Goal: Task Accomplishment & Management: Complete application form

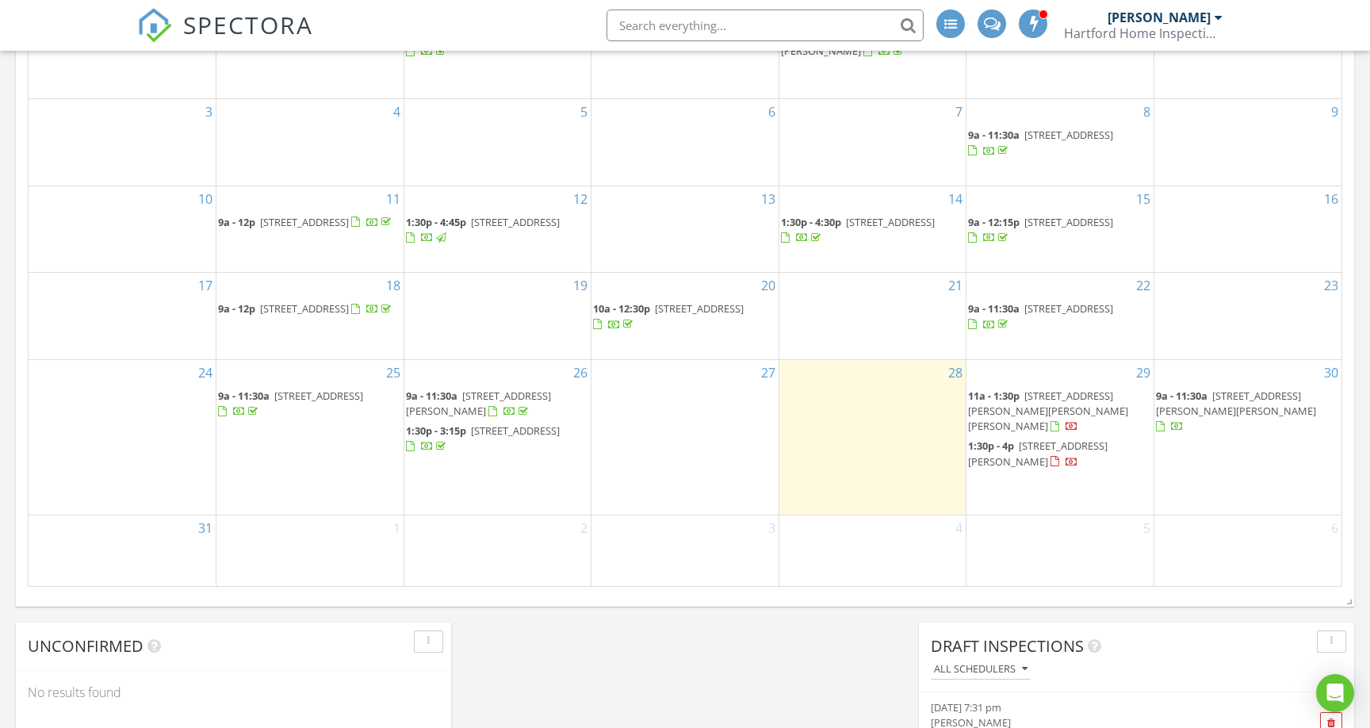
scroll to position [870, 0]
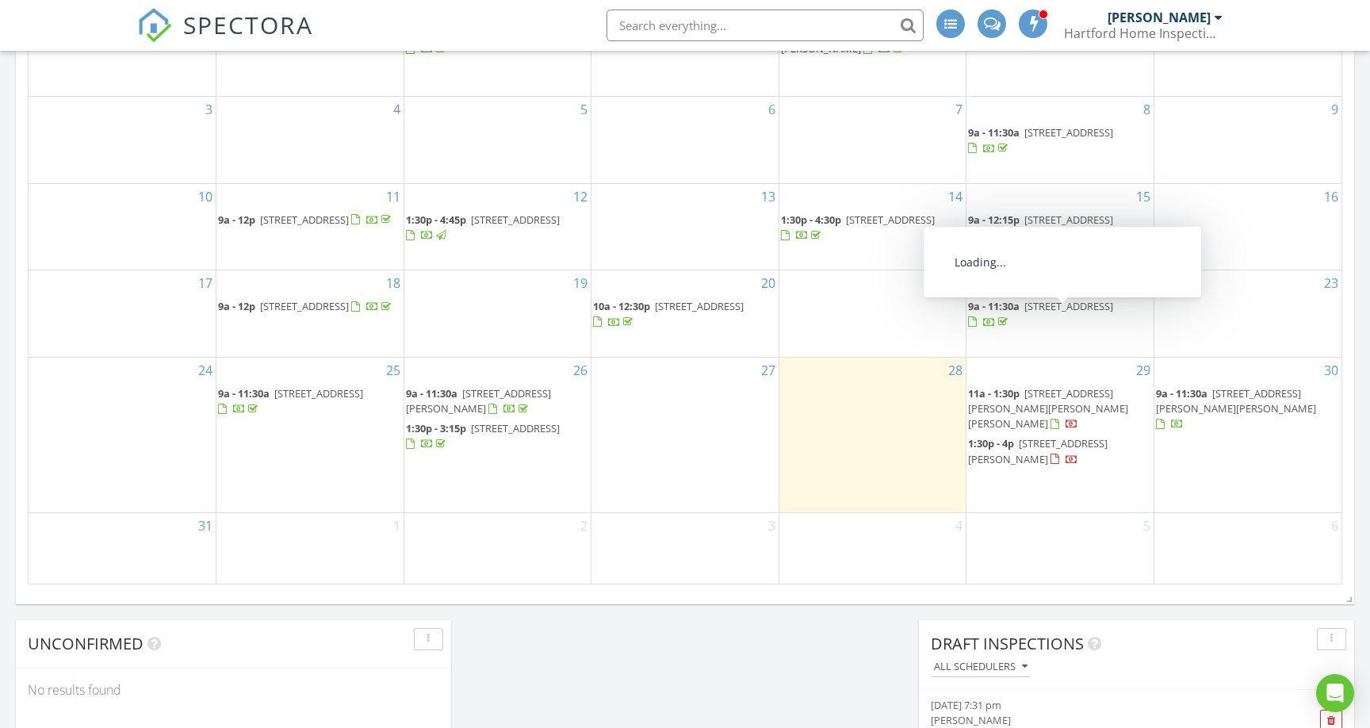
click at [1073, 313] on span "131 Gator Cove, Ridgeville 29472" at bounding box center [1068, 306] width 89 height 14
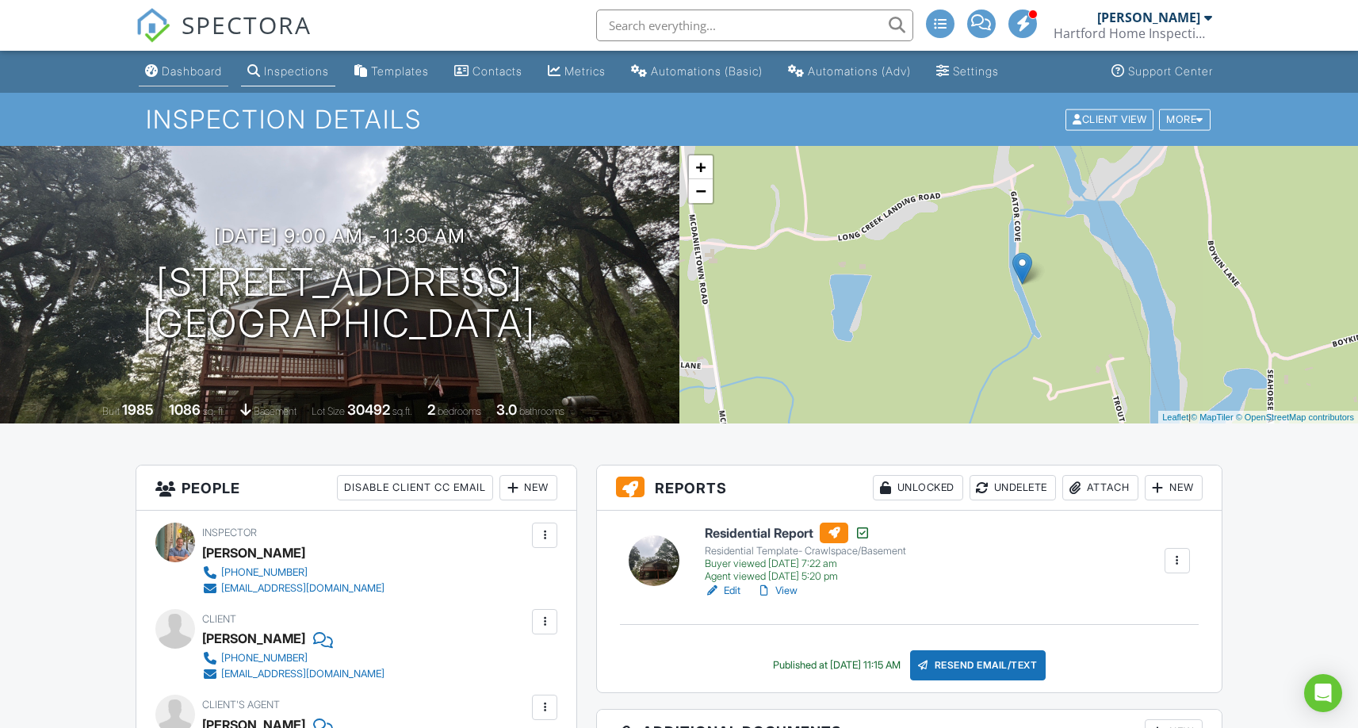
click at [204, 85] on link "Dashboard" at bounding box center [184, 71] width 90 height 29
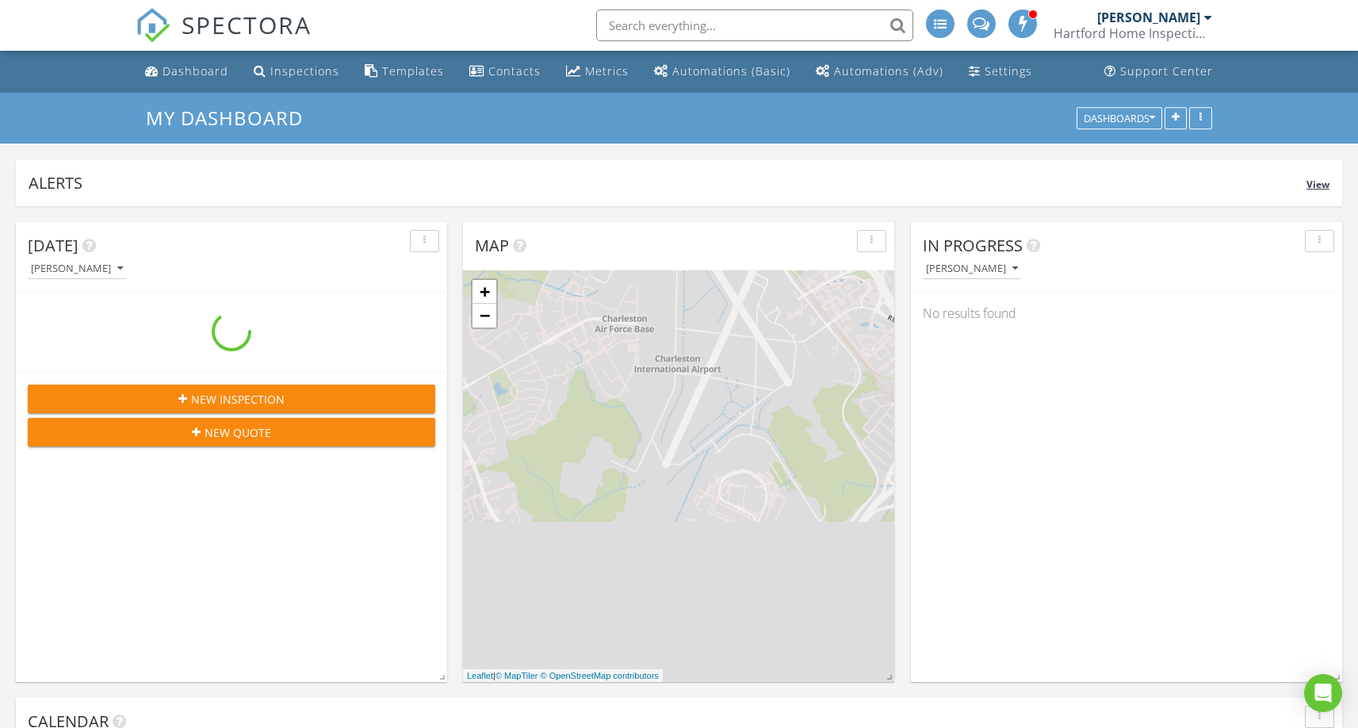
scroll to position [1467, 1383]
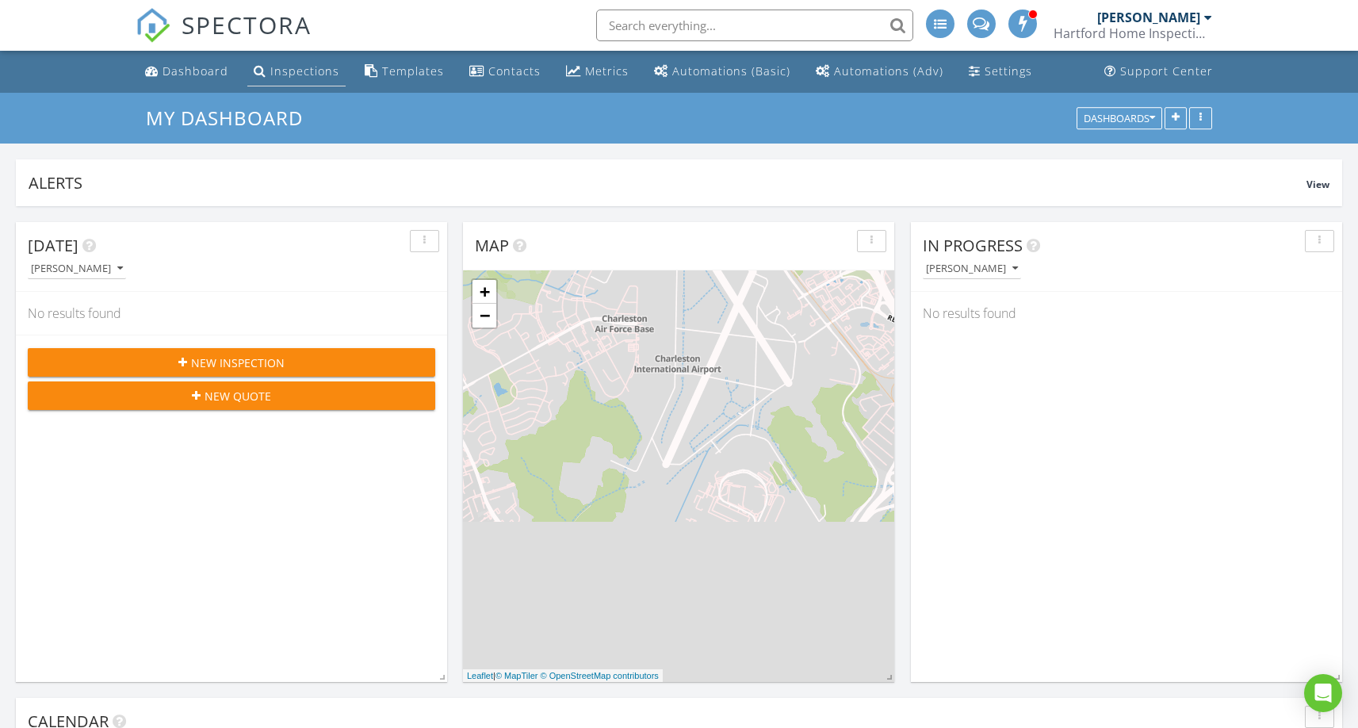
click at [297, 75] on div "Inspections" at bounding box center [304, 70] width 69 height 15
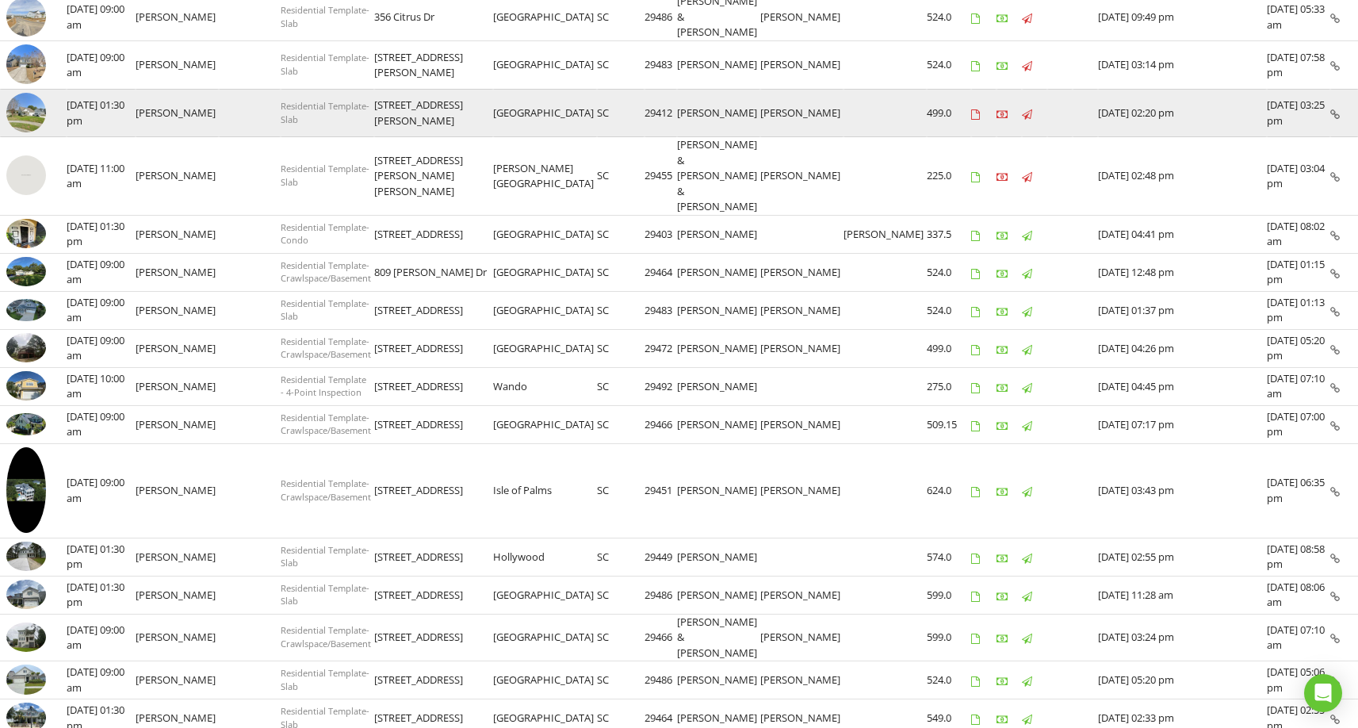
scroll to position [259, 0]
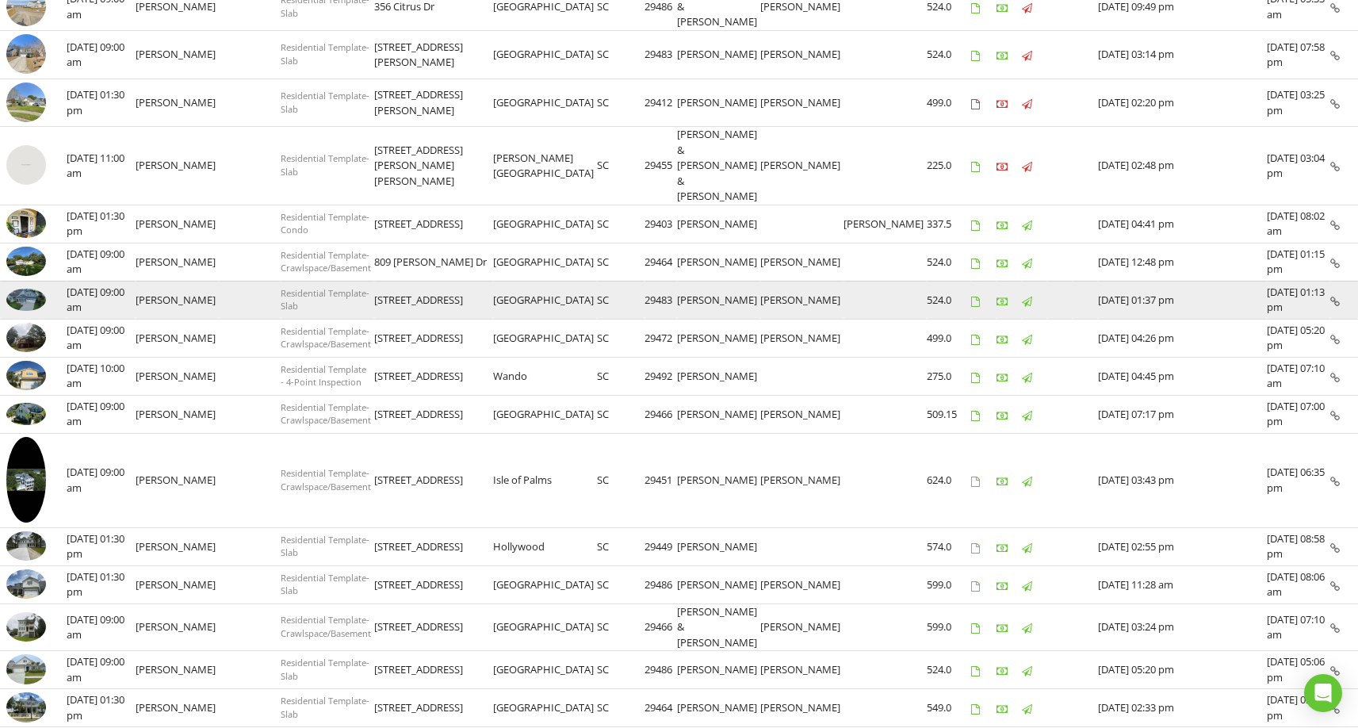
click at [29, 289] on img at bounding box center [26, 300] width 40 height 22
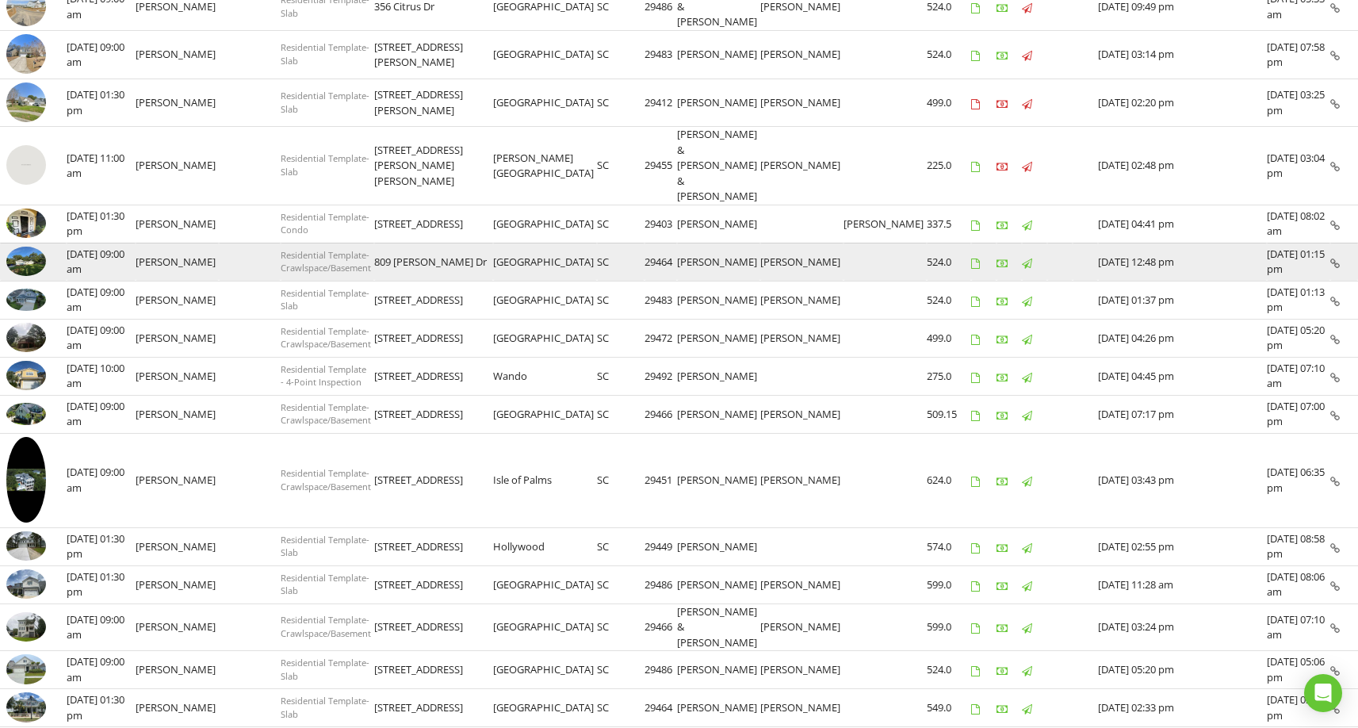
click at [36, 247] on img at bounding box center [26, 261] width 40 height 29
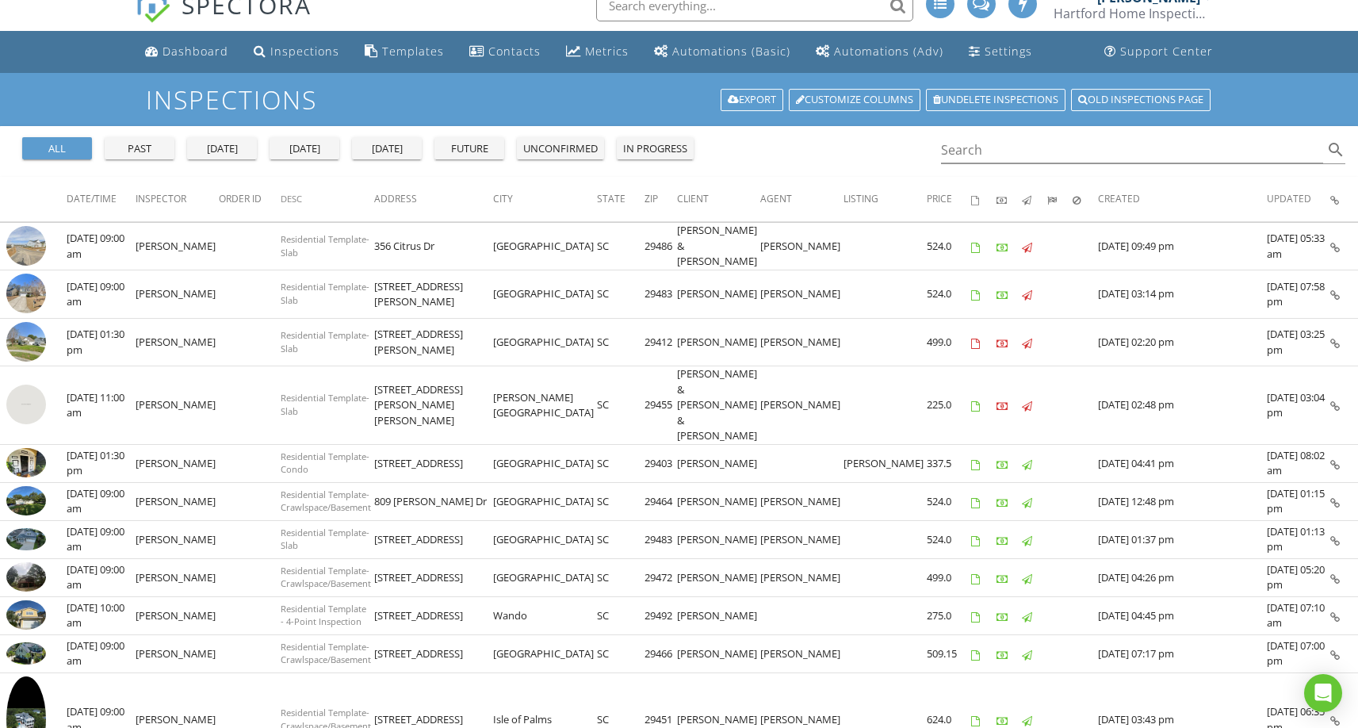
scroll to position [30, 0]
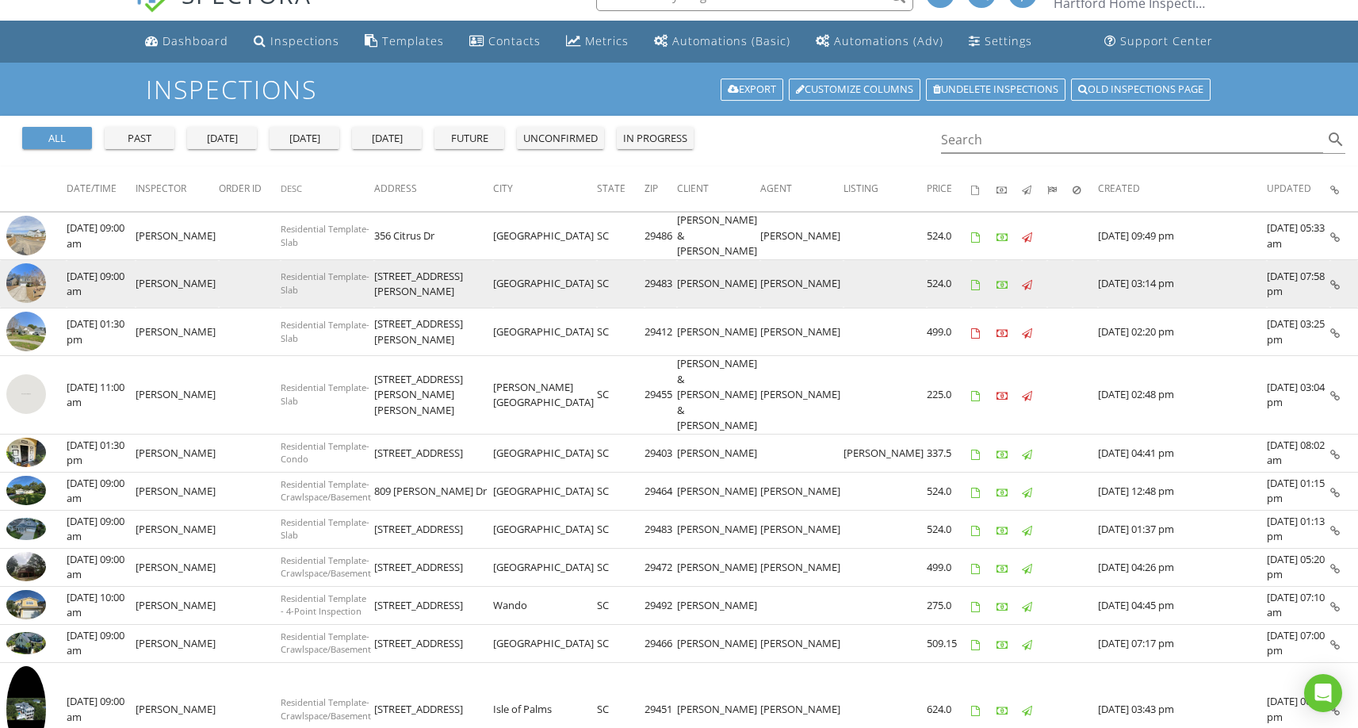
click at [17, 280] on img at bounding box center [26, 283] width 40 height 40
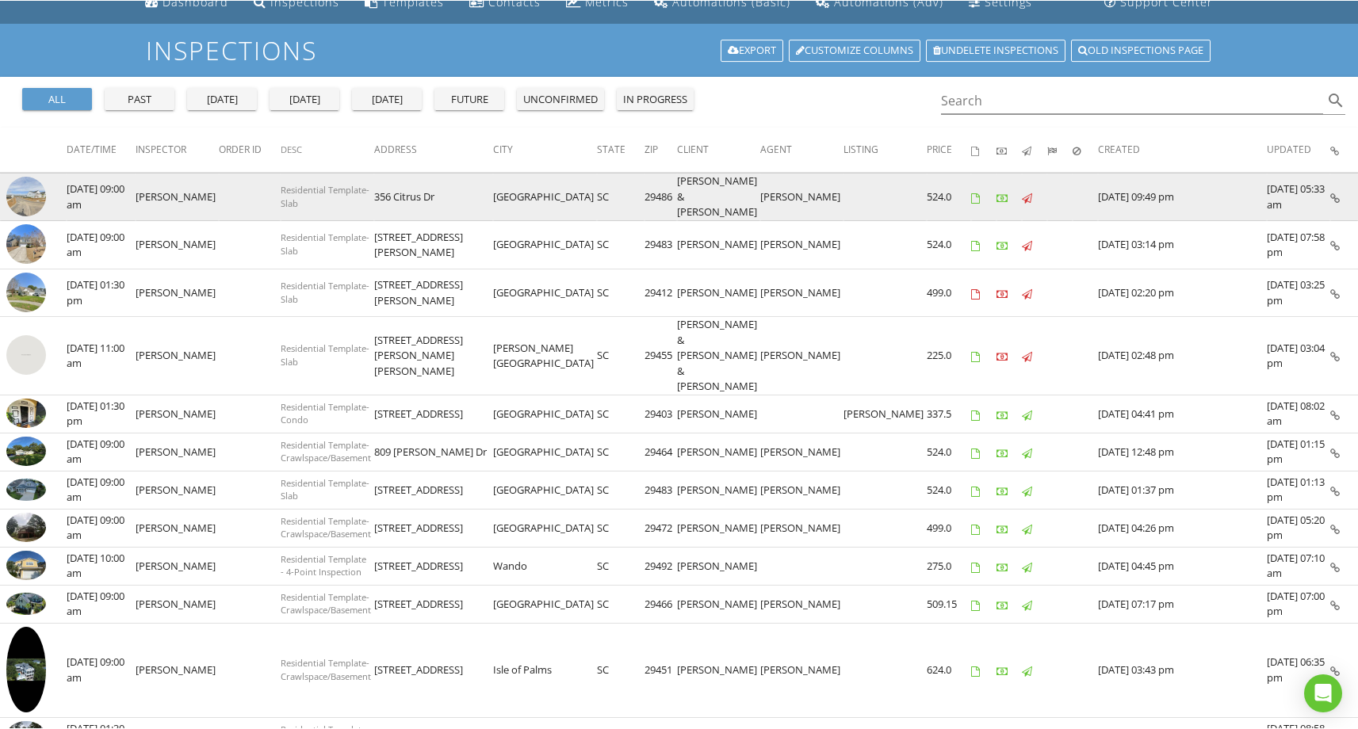
scroll to position [0, 0]
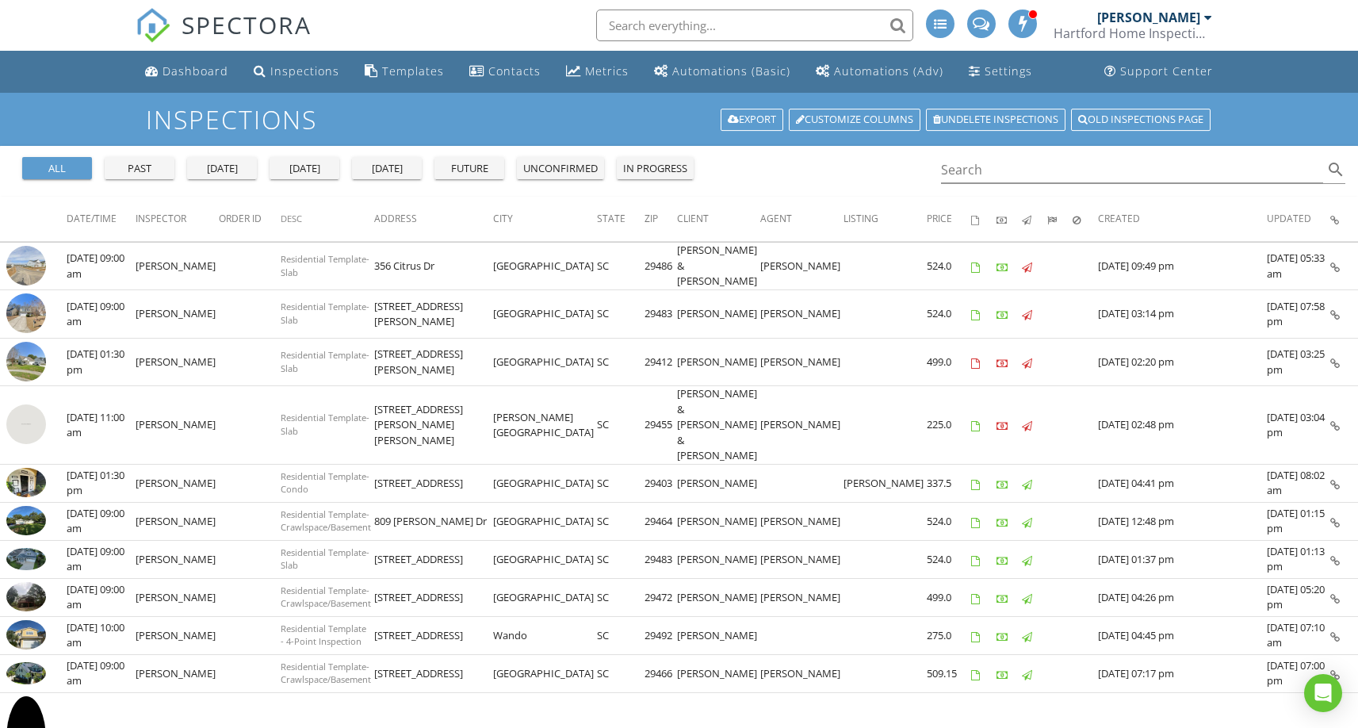
click at [340, 121] on h1 "Inspections" at bounding box center [679, 119] width 1066 height 28
click at [388, 128] on h1 "Inspections" at bounding box center [679, 119] width 1066 height 28
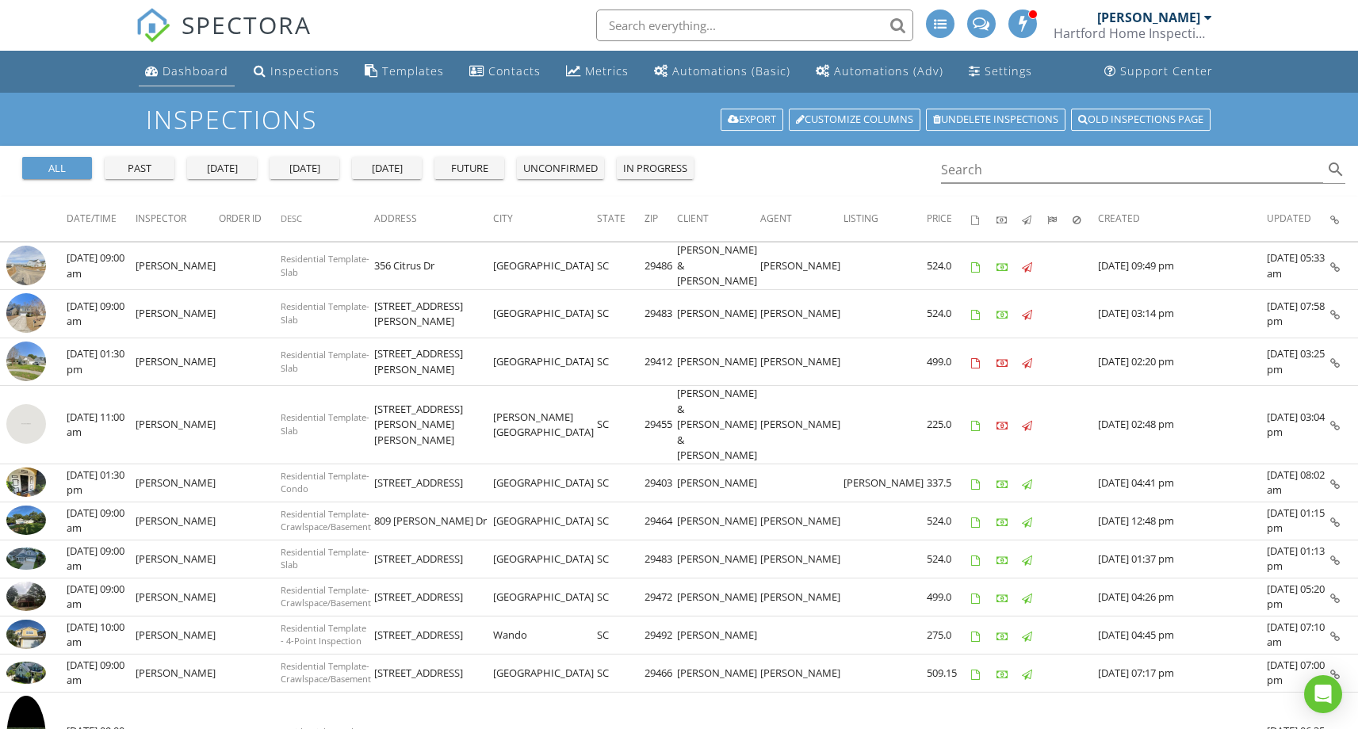
click at [176, 71] on div "Dashboard" at bounding box center [196, 70] width 66 height 15
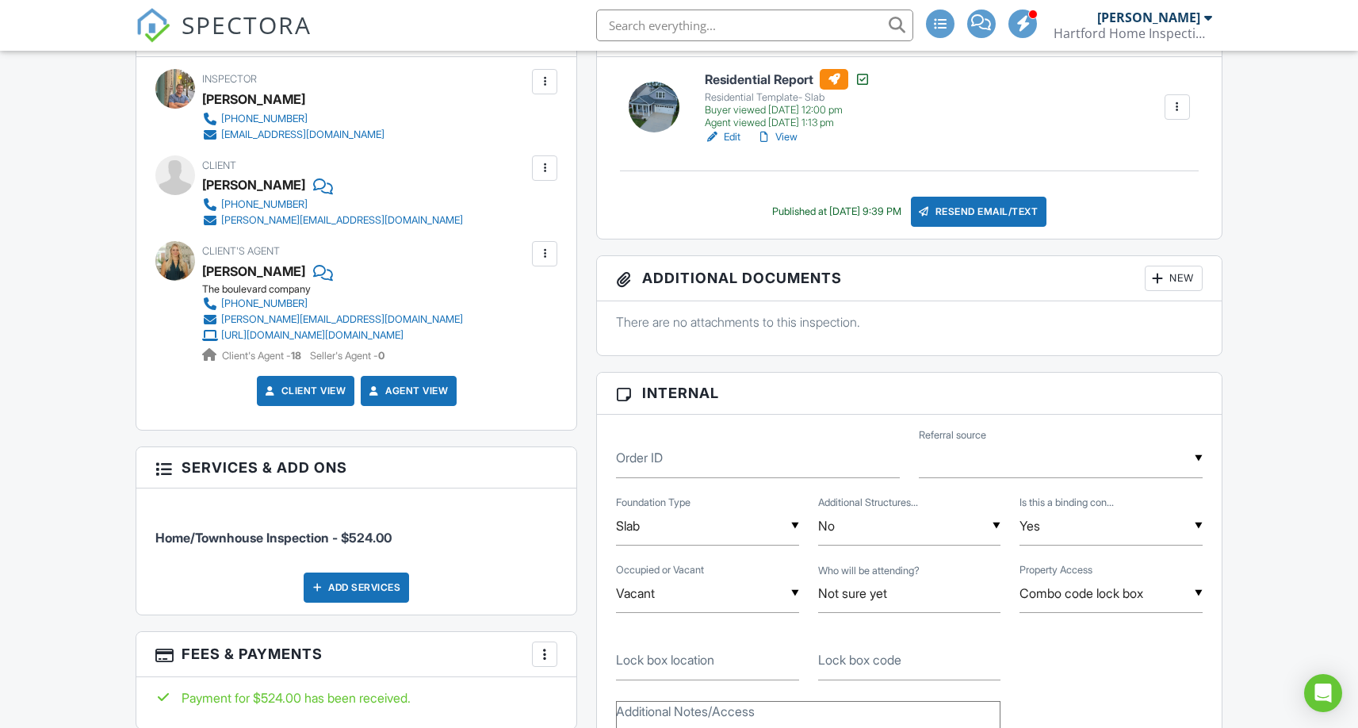
scroll to position [404, 0]
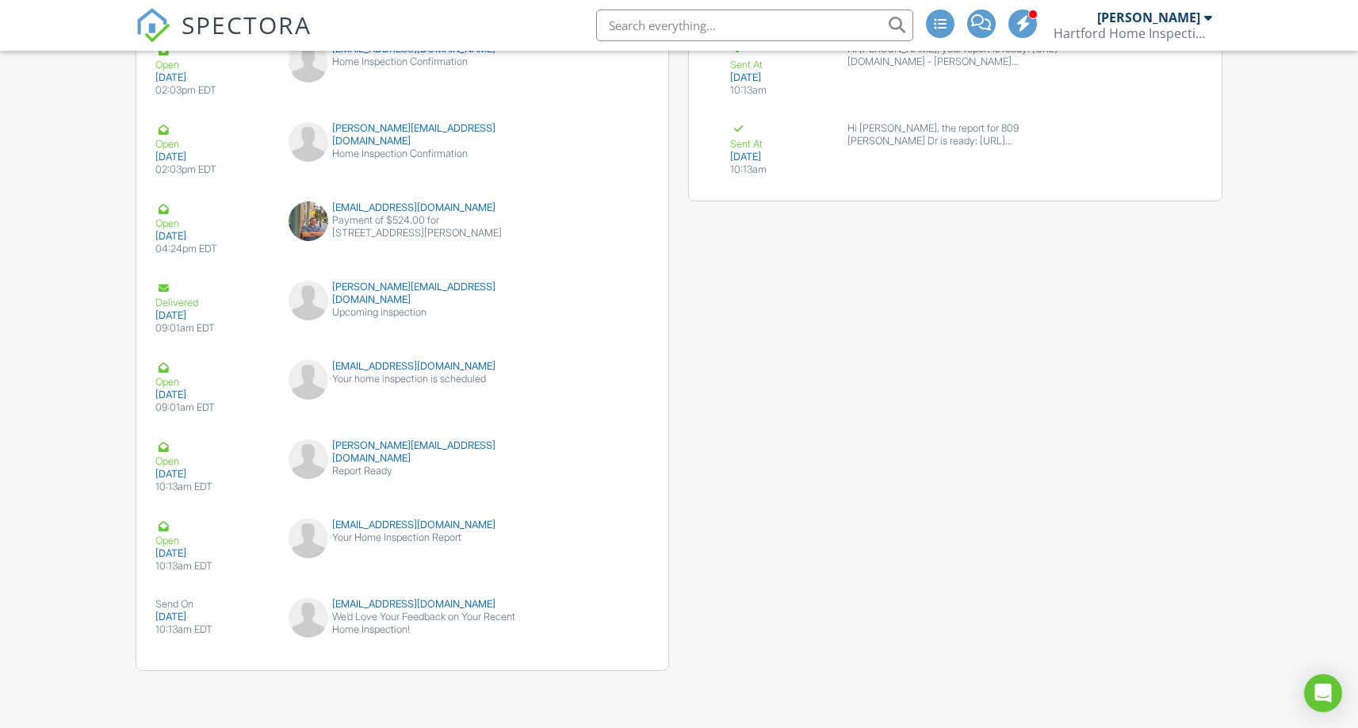
scroll to position [2360, 0]
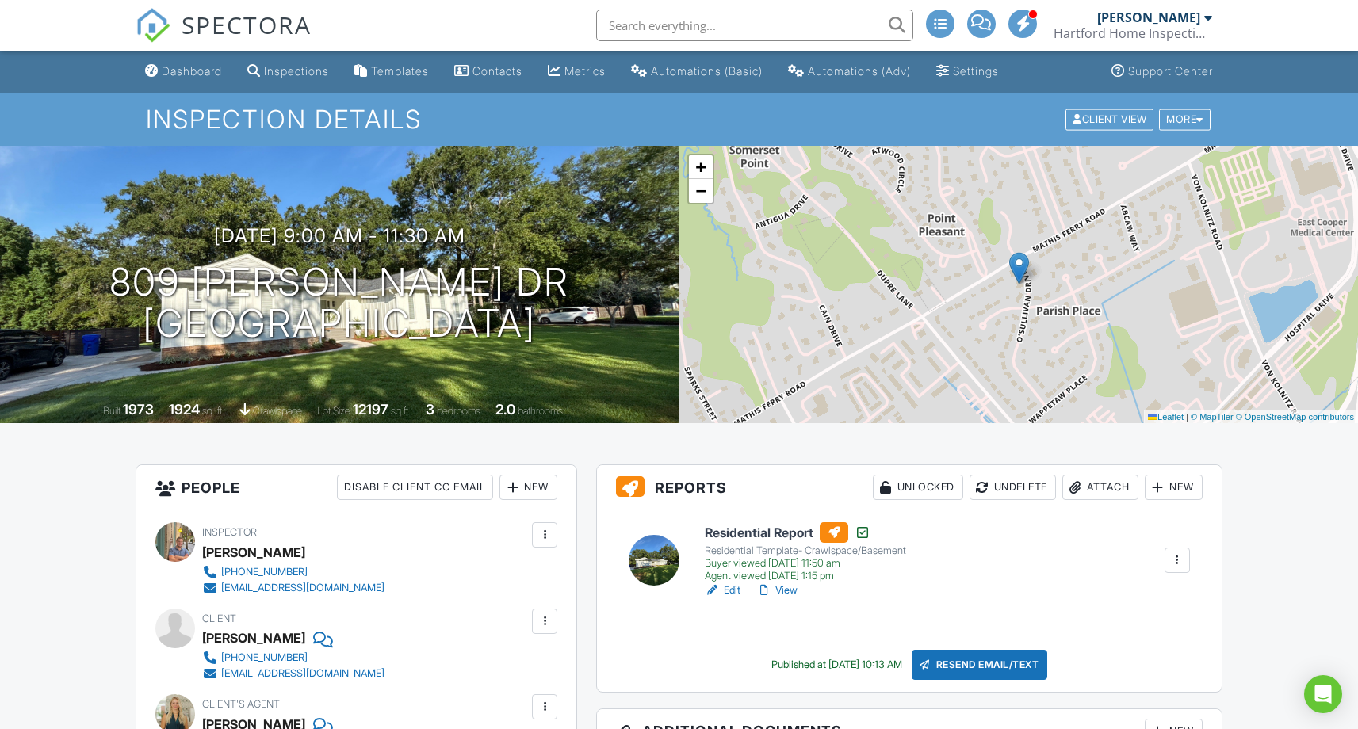
click at [672, 105] on h1 "Inspection Details" at bounding box center [679, 119] width 1066 height 28
click at [719, 115] on h1 "Inspection Details" at bounding box center [679, 119] width 1066 height 28
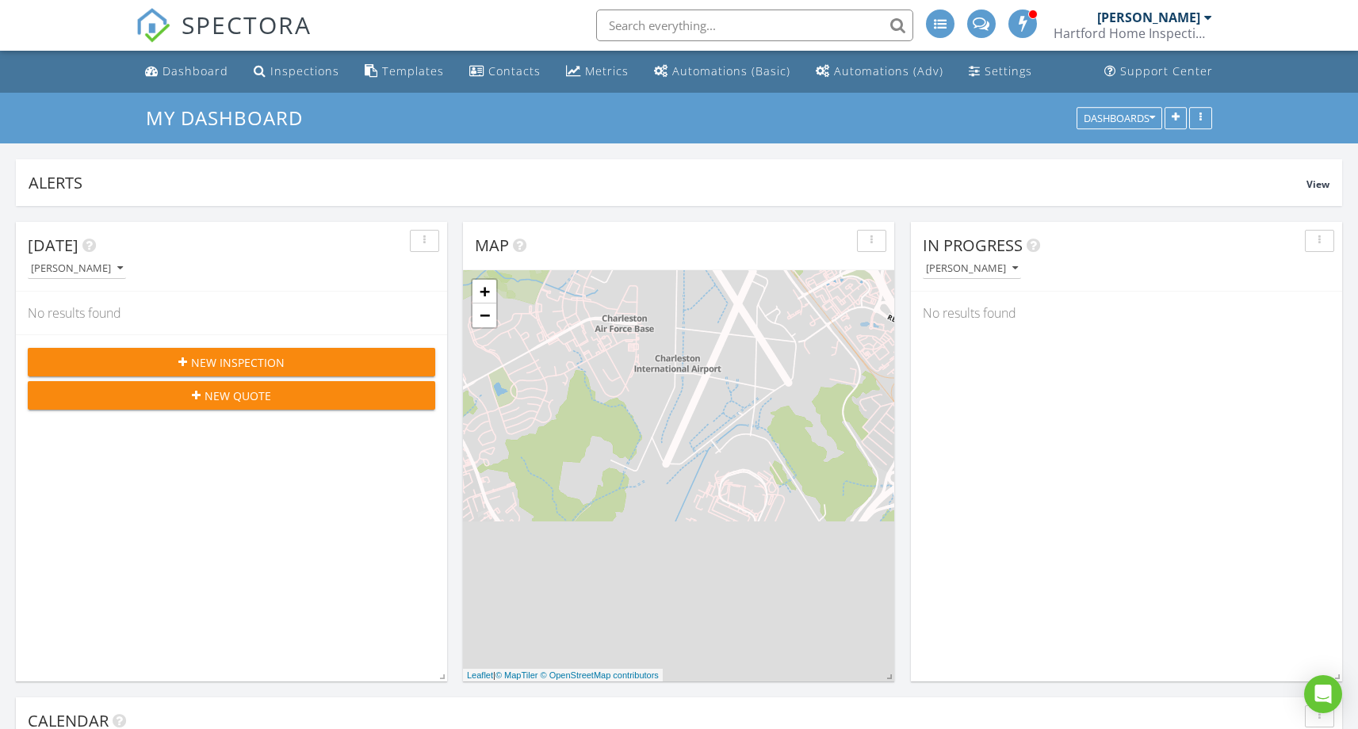
click at [157, 52] on link "SPECTORA" at bounding box center [224, 37] width 176 height 33
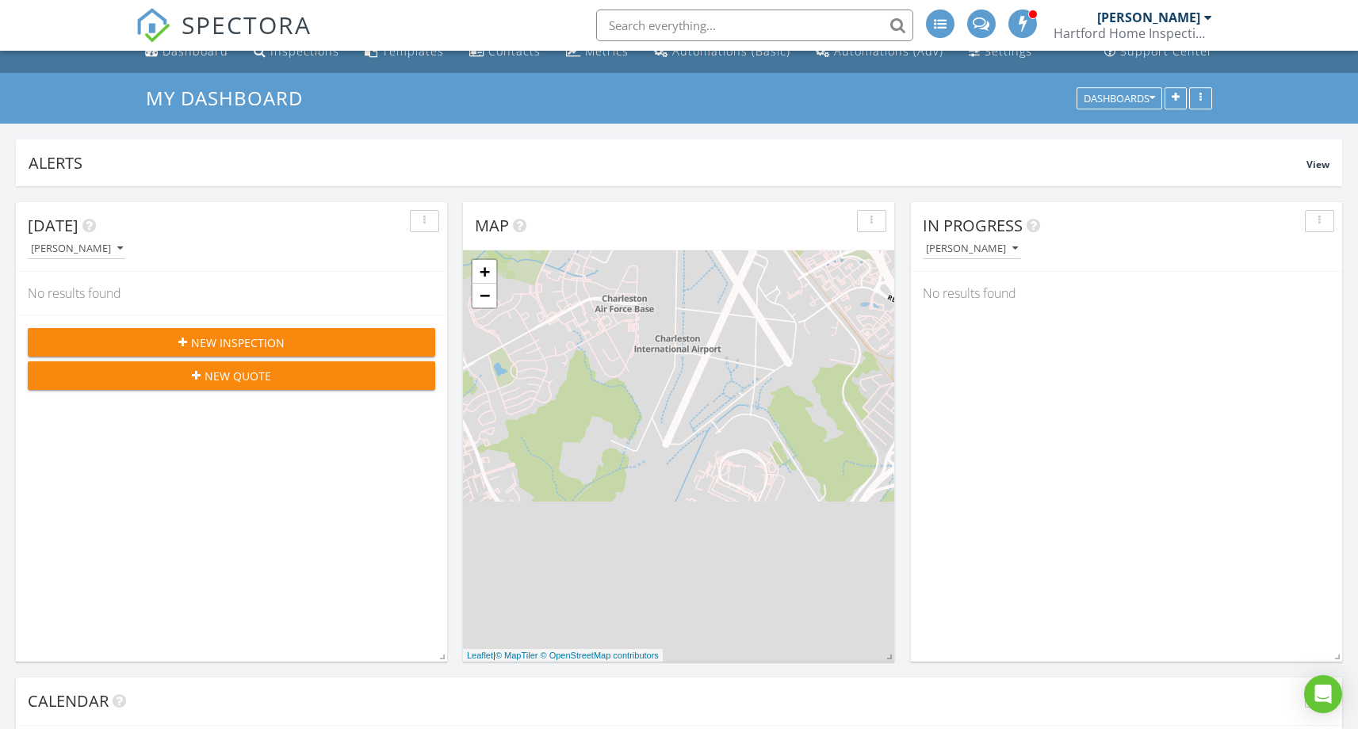
scroll to position [30, 0]
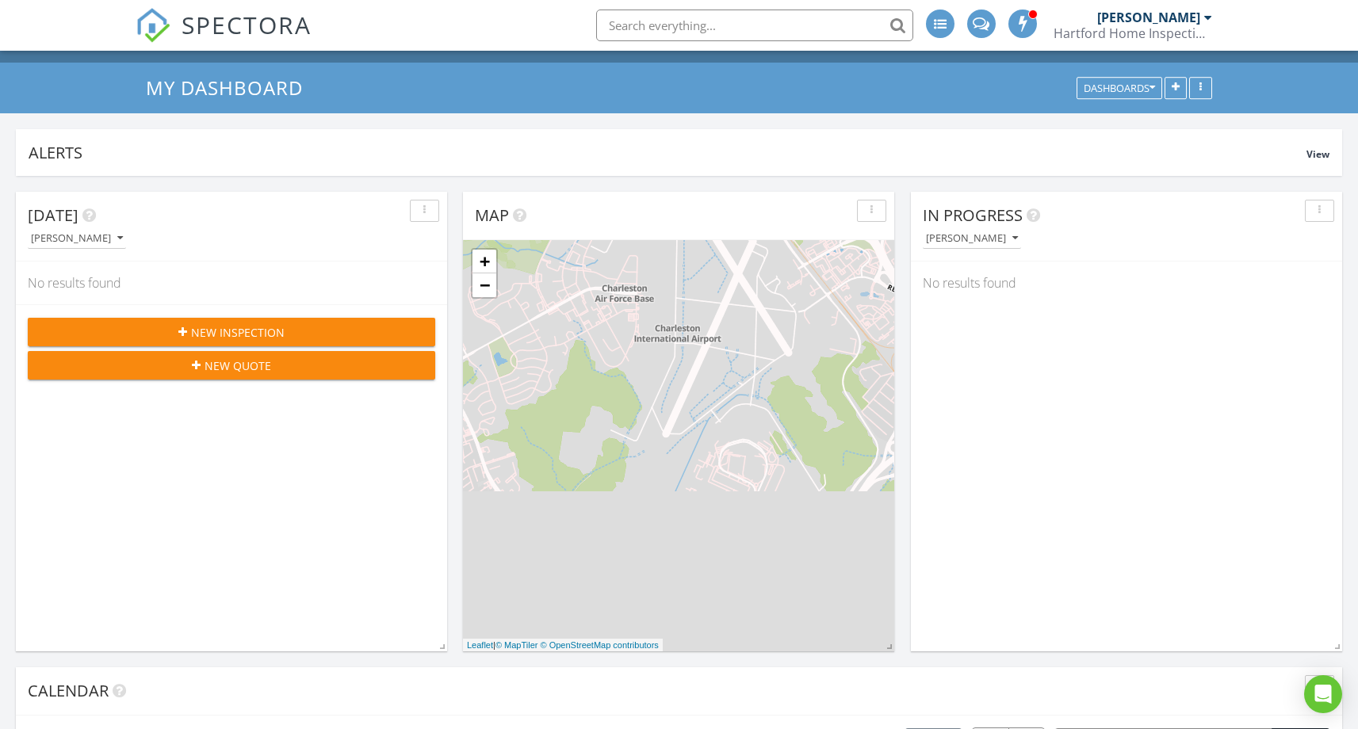
click at [304, 373] on div "New Quote" at bounding box center [231, 366] width 382 height 17
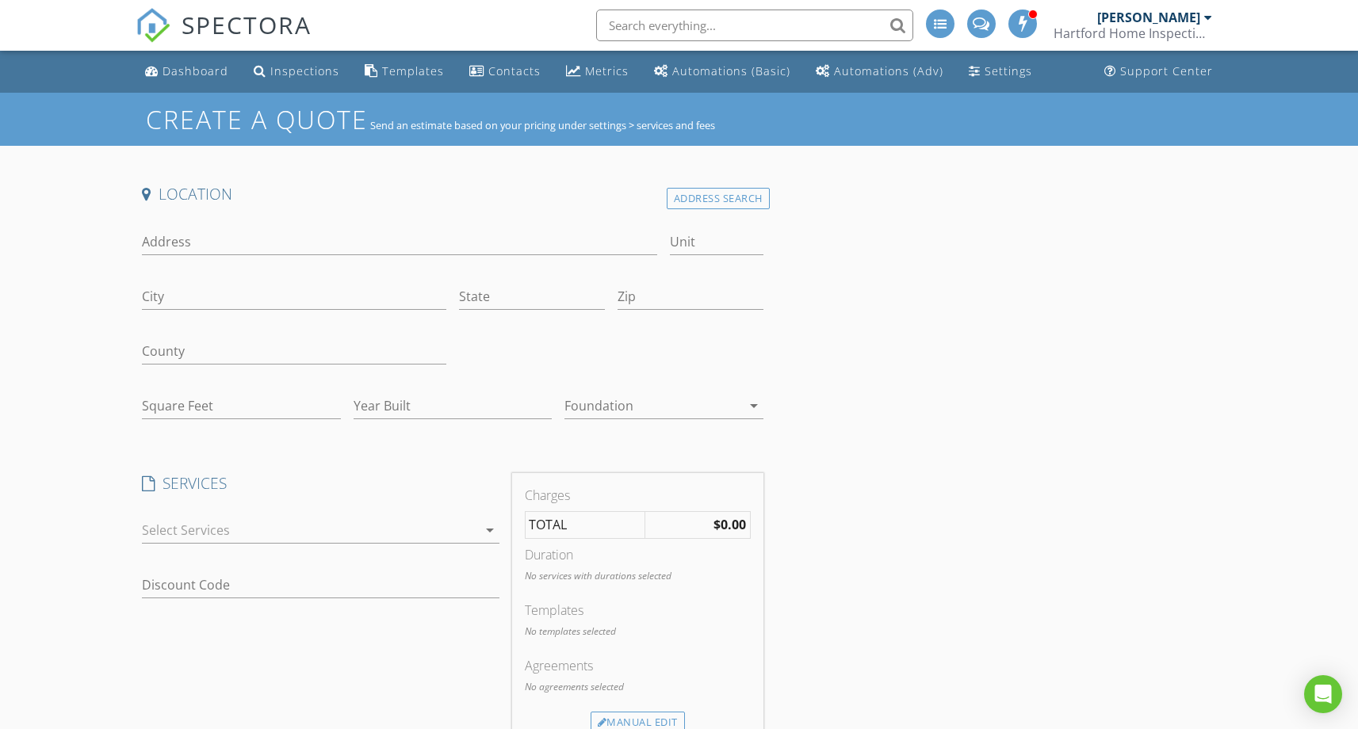
scroll to position [47, 0]
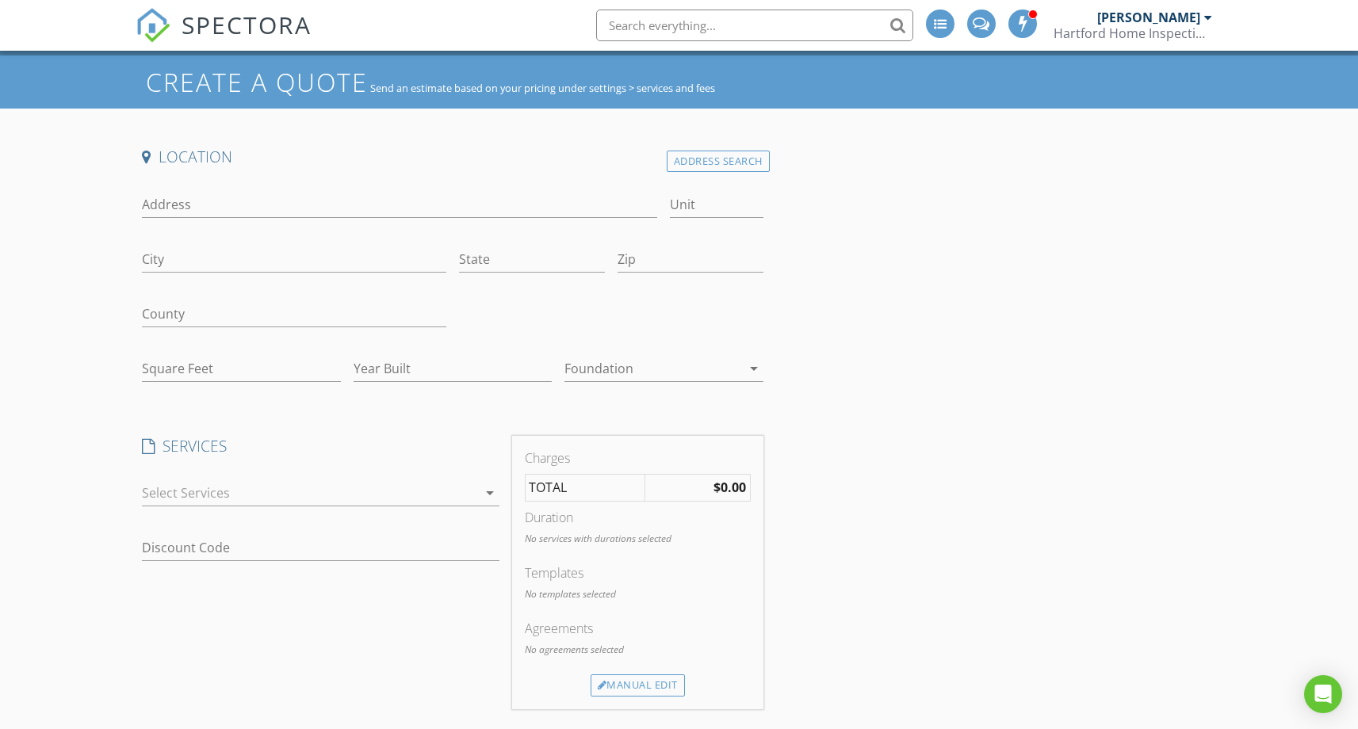
scroll to position [0, 0]
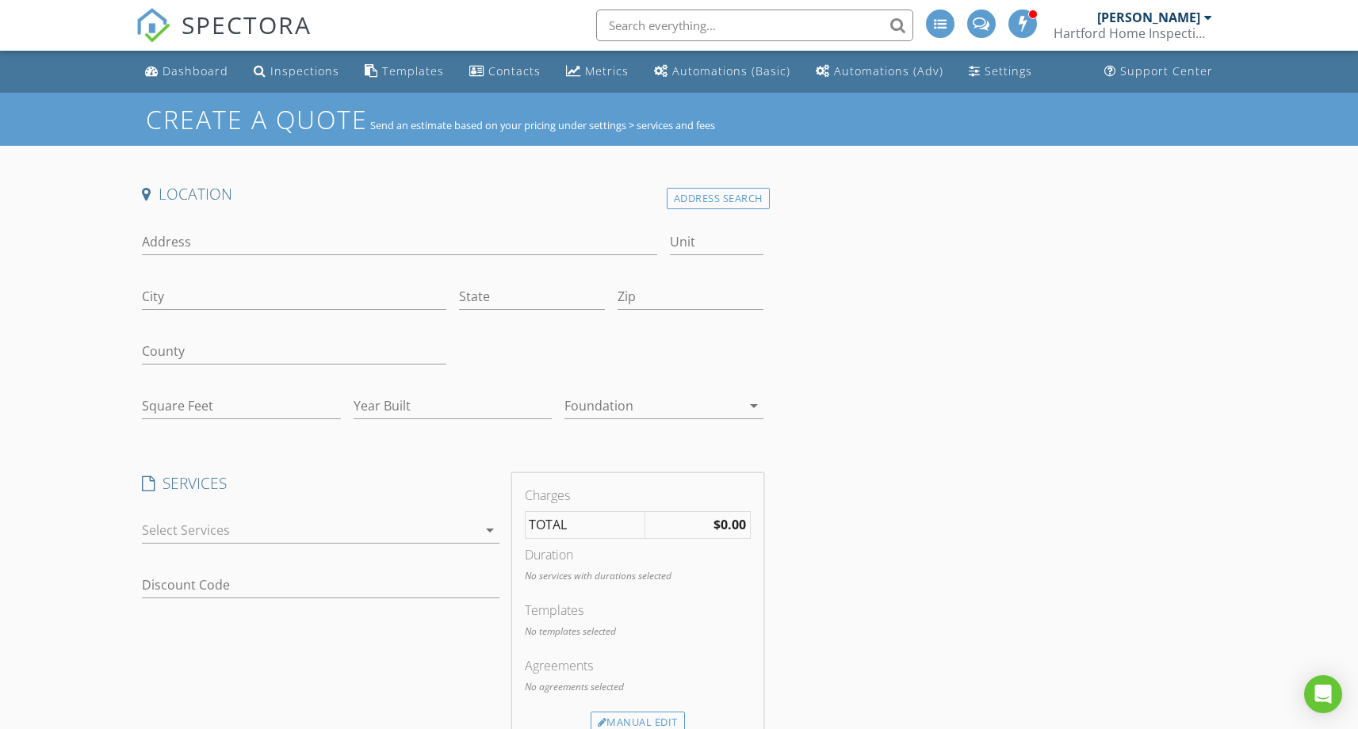
click at [227, 240] on input "Address" at bounding box center [399, 242] width 515 height 26
drag, startPoint x: 227, startPoint y: 235, endPoint x: 227, endPoint y: 271, distance: 35.7
click at [227, 271] on div "Address Unit City State Zip County Square Feet Year Built Foundation arrow_drop…" at bounding box center [452, 325] width 633 height 219
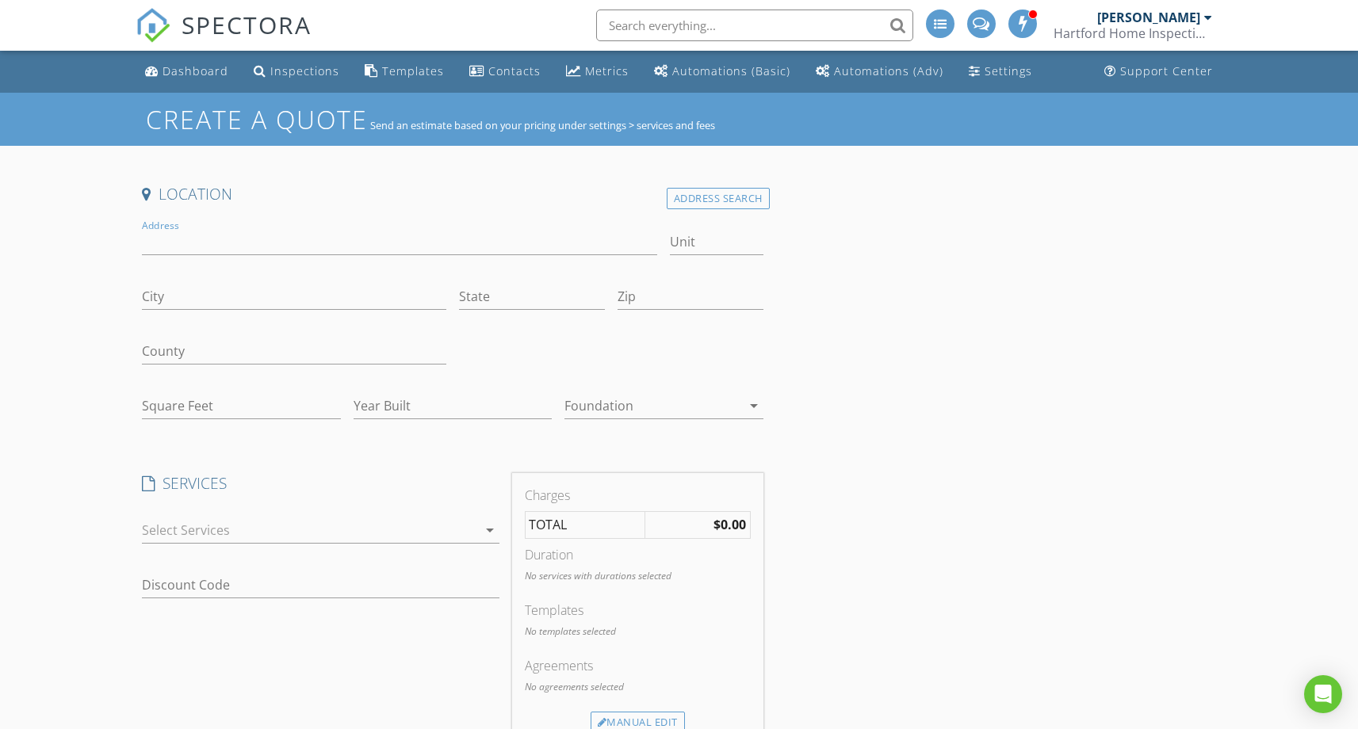
click at [161, 238] on input "Address" at bounding box center [399, 242] width 515 height 26
click at [169, 243] on input "Address" at bounding box center [399, 242] width 515 height 26
click at [144, 239] on input "Address" at bounding box center [399, 242] width 515 height 26
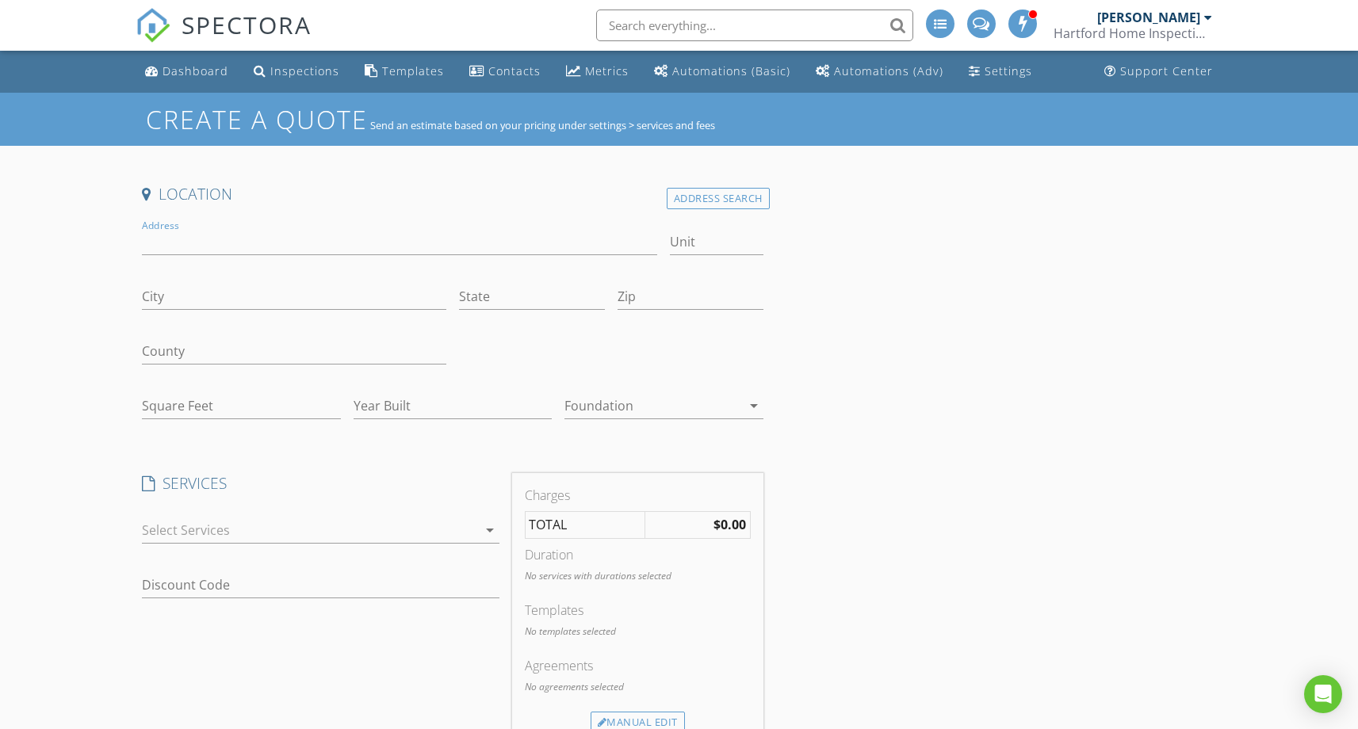
click at [172, 241] on input "Address" at bounding box center [399, 242] width 515 height 26
click at [272, 244] on input "Address" at bounding box center [399, 242] width 515 height 26
click at [159, 247] on input "Address" at bounding box center [399, 242] width 515 height 26
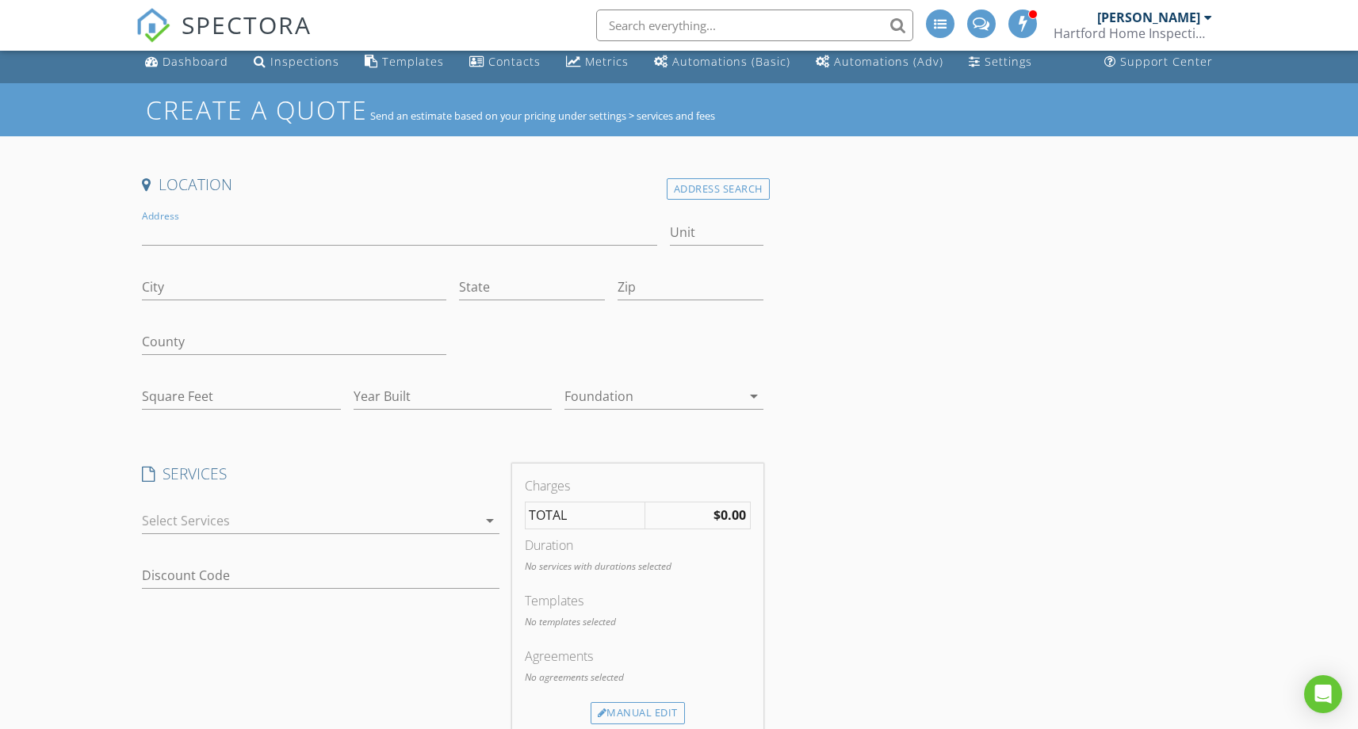
click at [159, 246] on div "Address" at bounding box center [399, 241] width 515 height 42
click at [163, 235] on input "Address" at bounding box center [399, 233] width 515 height 26
click at [163, 234] on input "Address" at bounding box center [399, 233] width 515 height 26
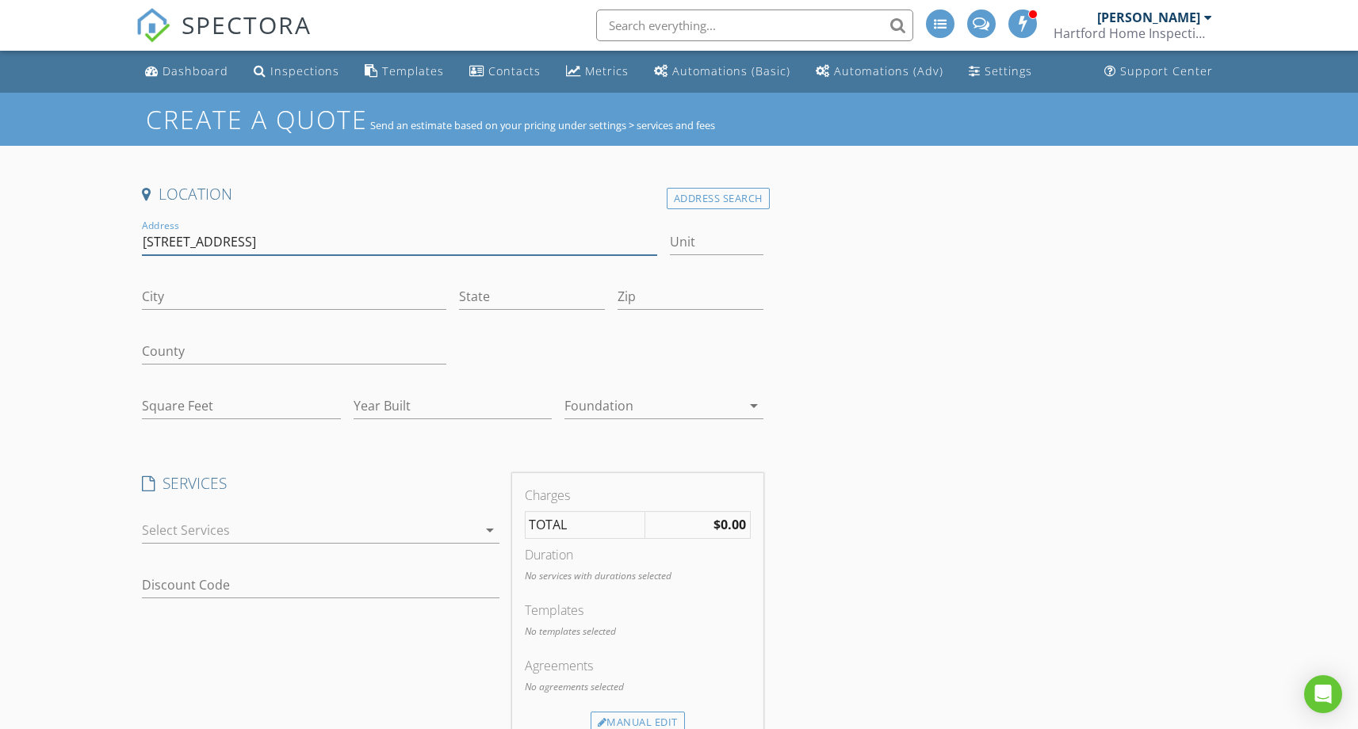
type input "3713 docksite rd"
click at [203, 258] on div "Address 3713 docksite rd" at bounding box center [399, 250] width 515 height 42
click at [205, 254] on input "3713 docksite rd" at bounding box center [399, 242] width 515 height 26
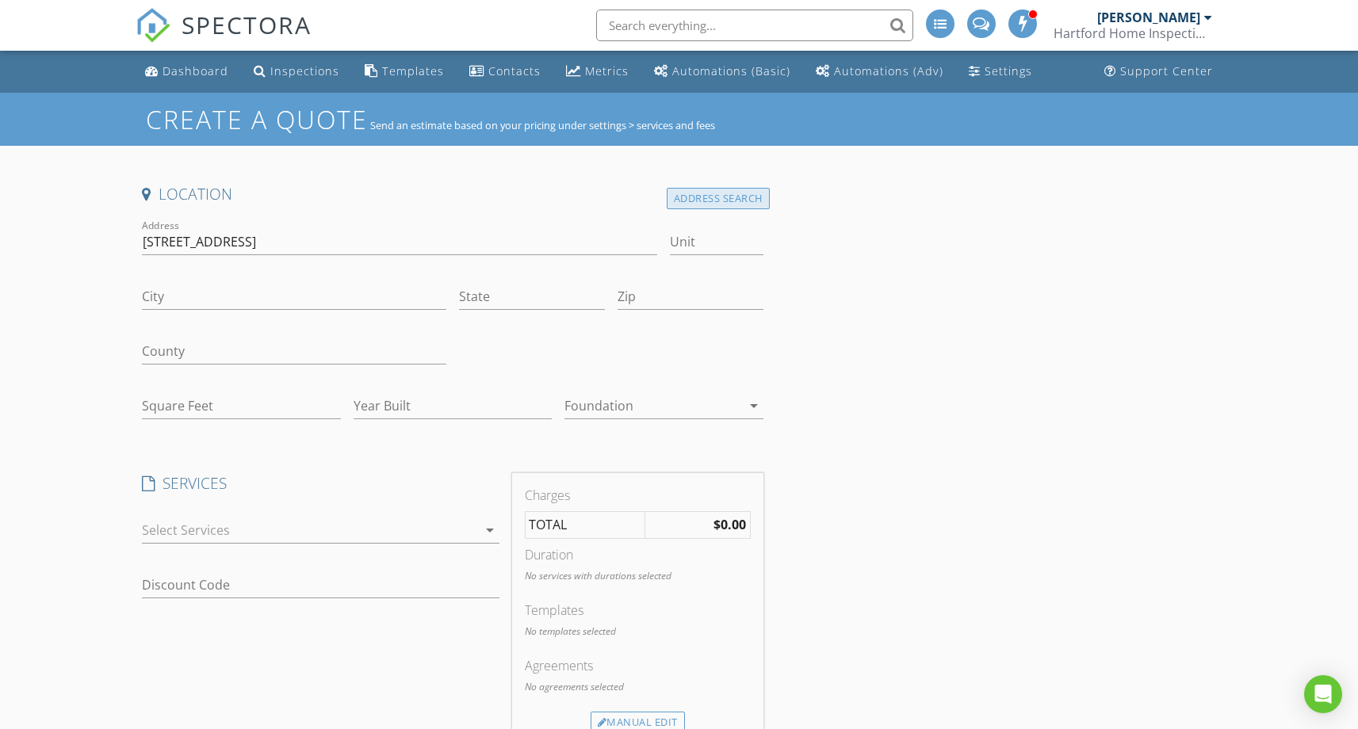
click at [748, 205] on div "Address Search" at bounding box center [718, 198] width 103 height 21
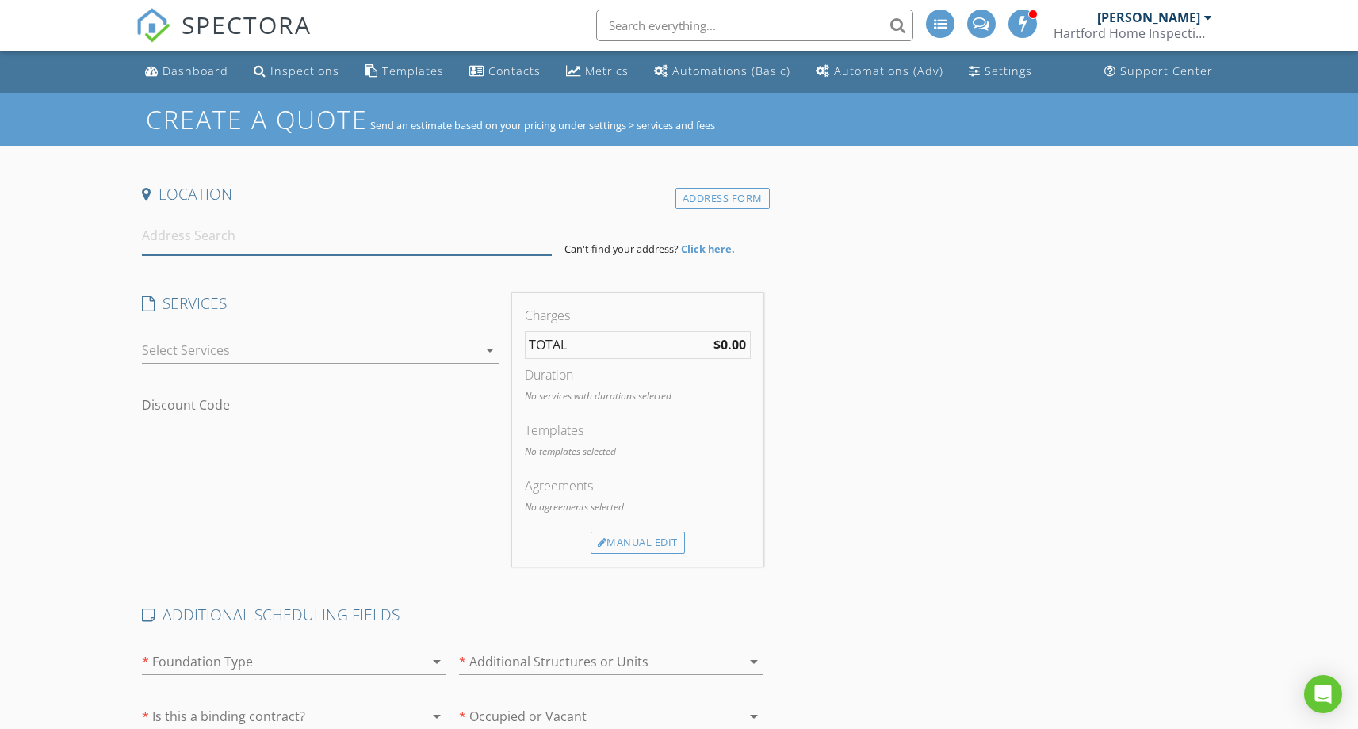
click at [333, 243] on input at bounding box center [347, 235] width 410 height 39
paste input "3713 docksite rd"
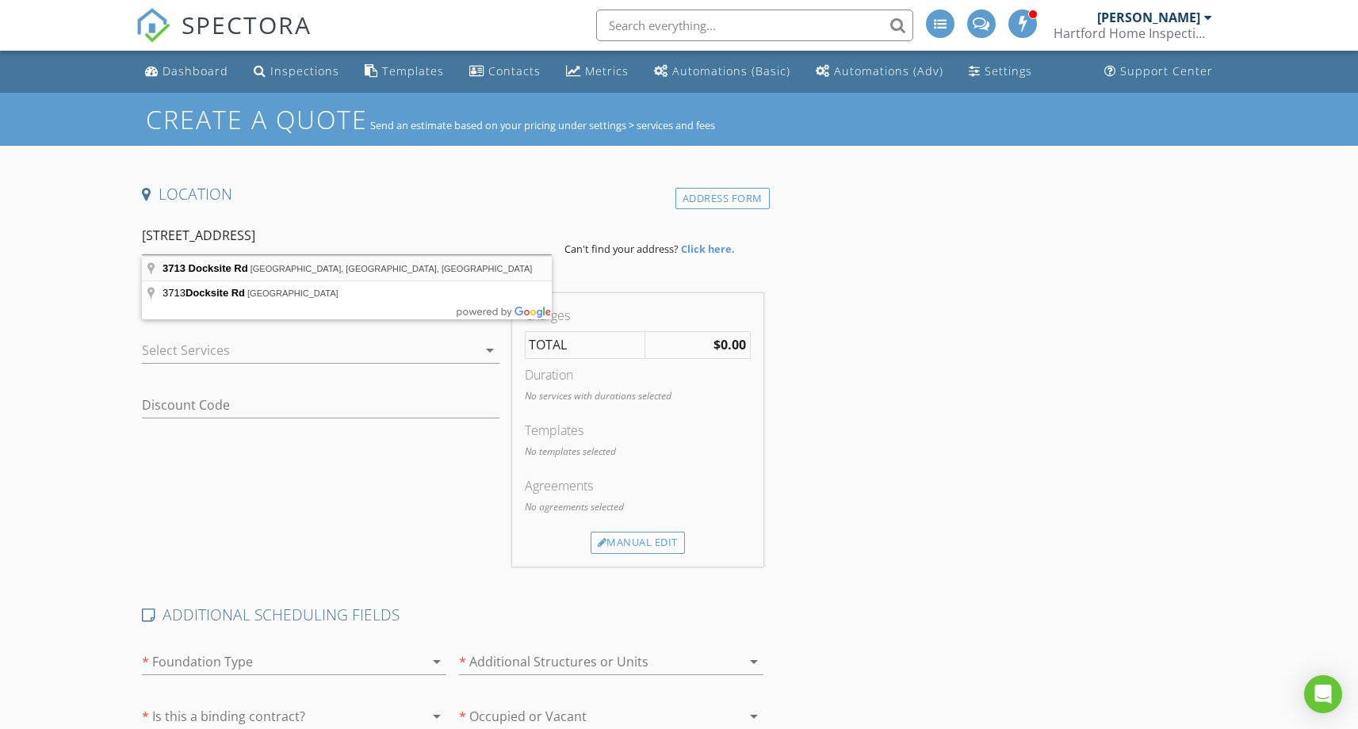
type input "3713 Docksite Rd, Edisto Island, SC, USA"
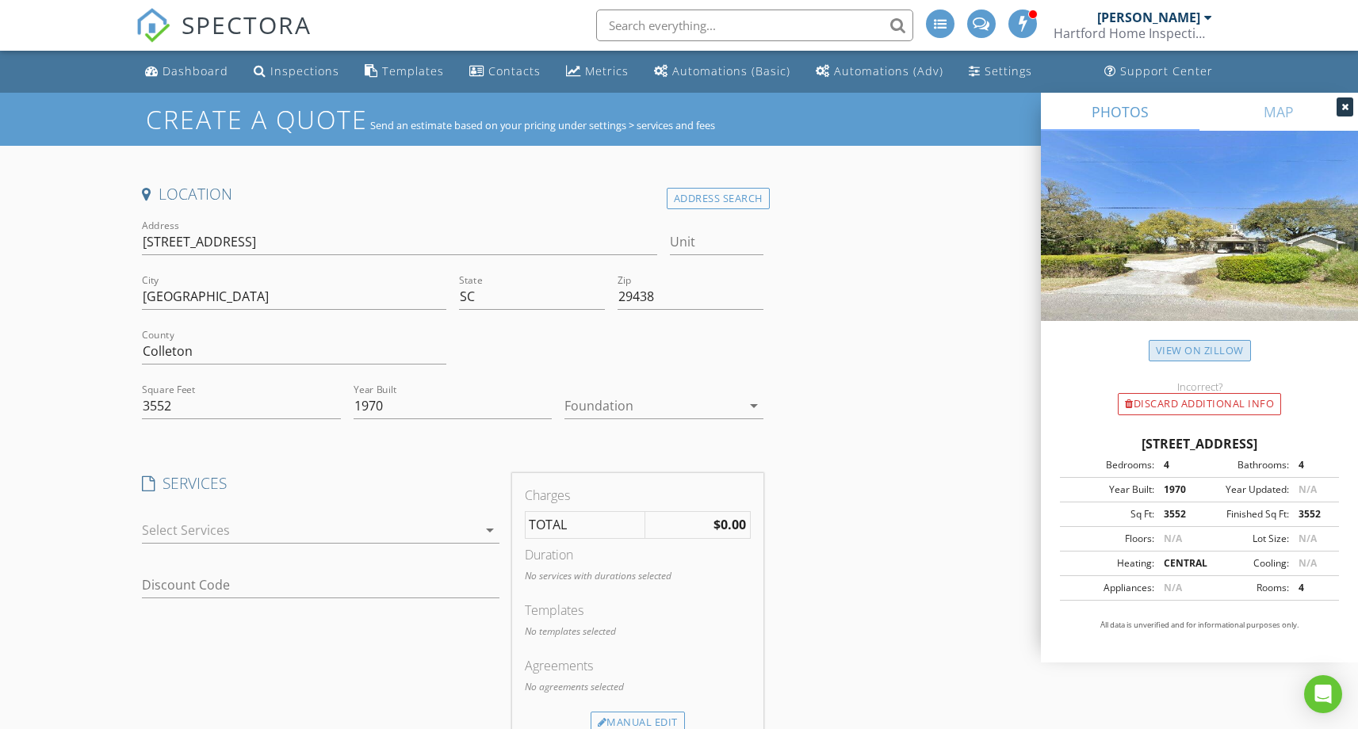
click at [1204, 346] on link "View on Zillow" at bounding box center [1200, 350] width 102 height 21
click at [199, 239] on input "3713 Docksite Rd" at bounding box center [399, 242] width 515 height 26
click at [173, 247] on input "3713 Docksite Rd" at bounding box center [399, 242] width 515 height 26
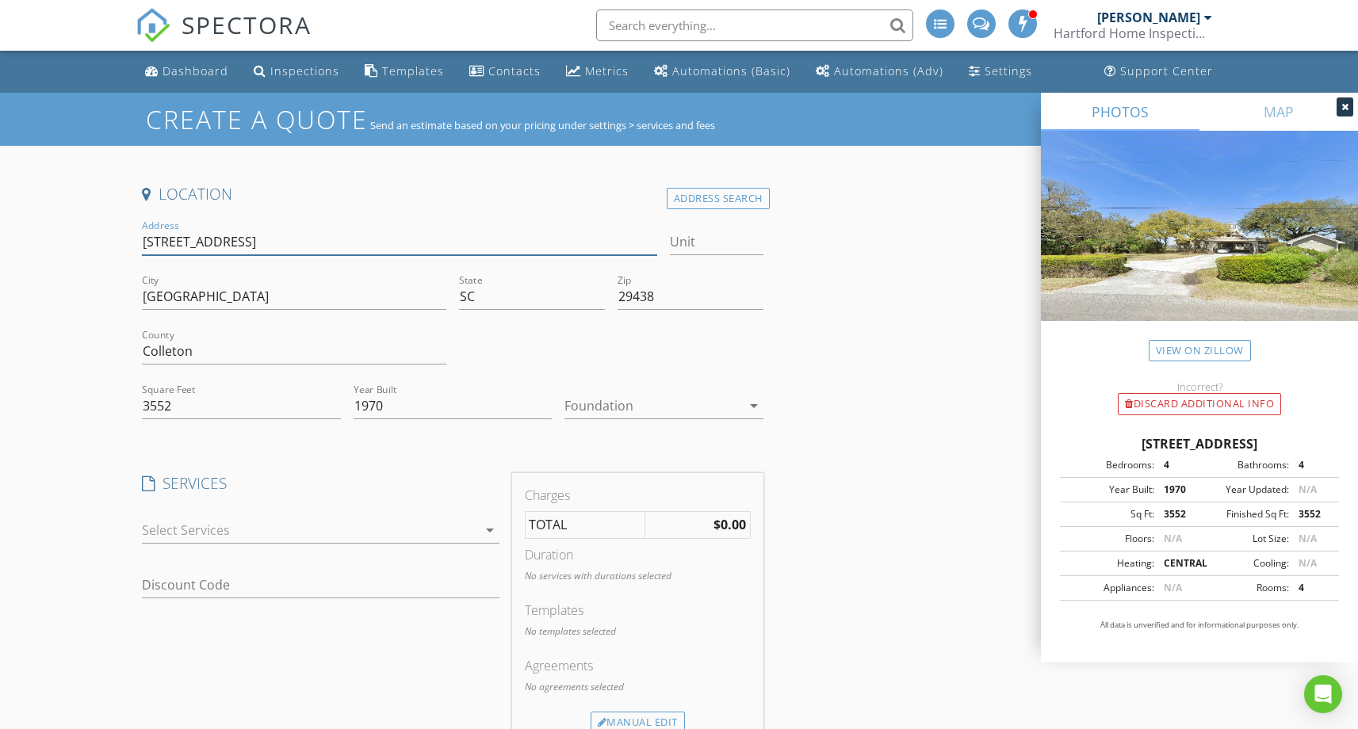
click at [173, 247] on input "3713 Docksite Rd" at bounding box center [399, 242] width 515 height 26
click at [1352, 108] on div at bounding box center [1345, 107] width 17 height 19
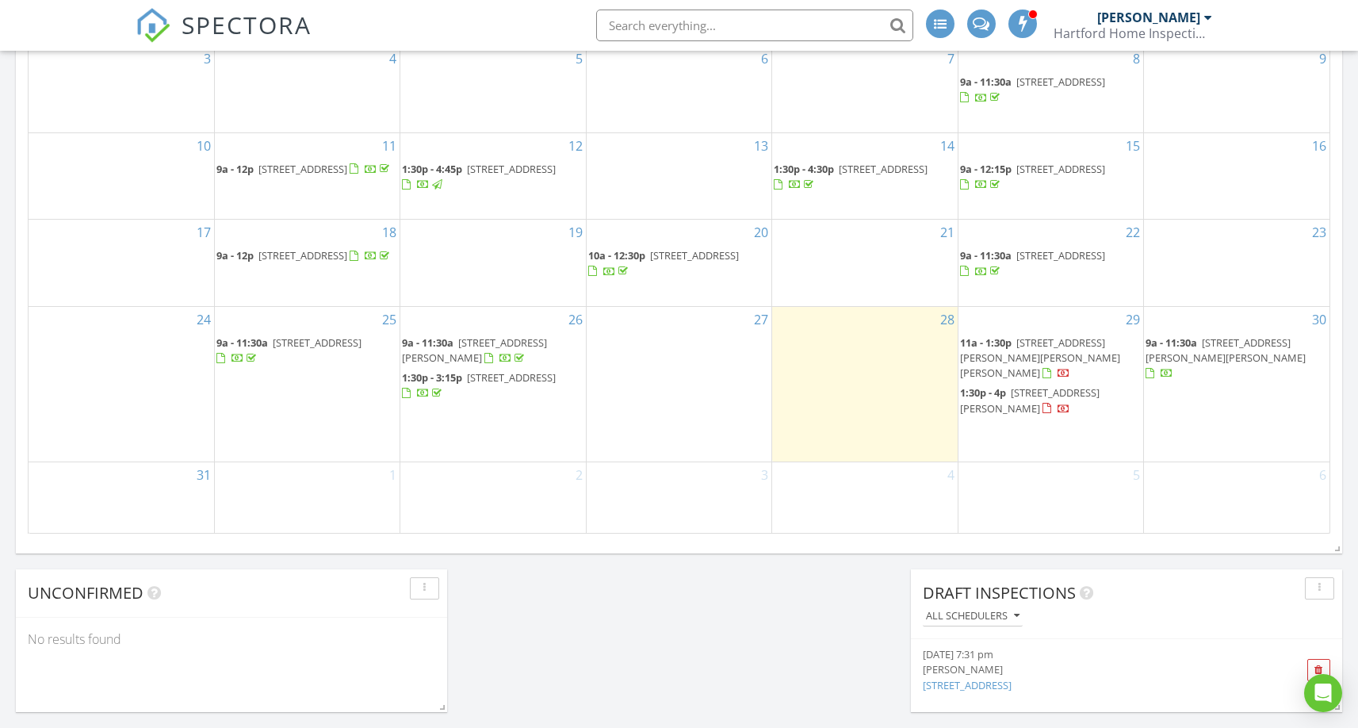
scroll to position [1013, 0]
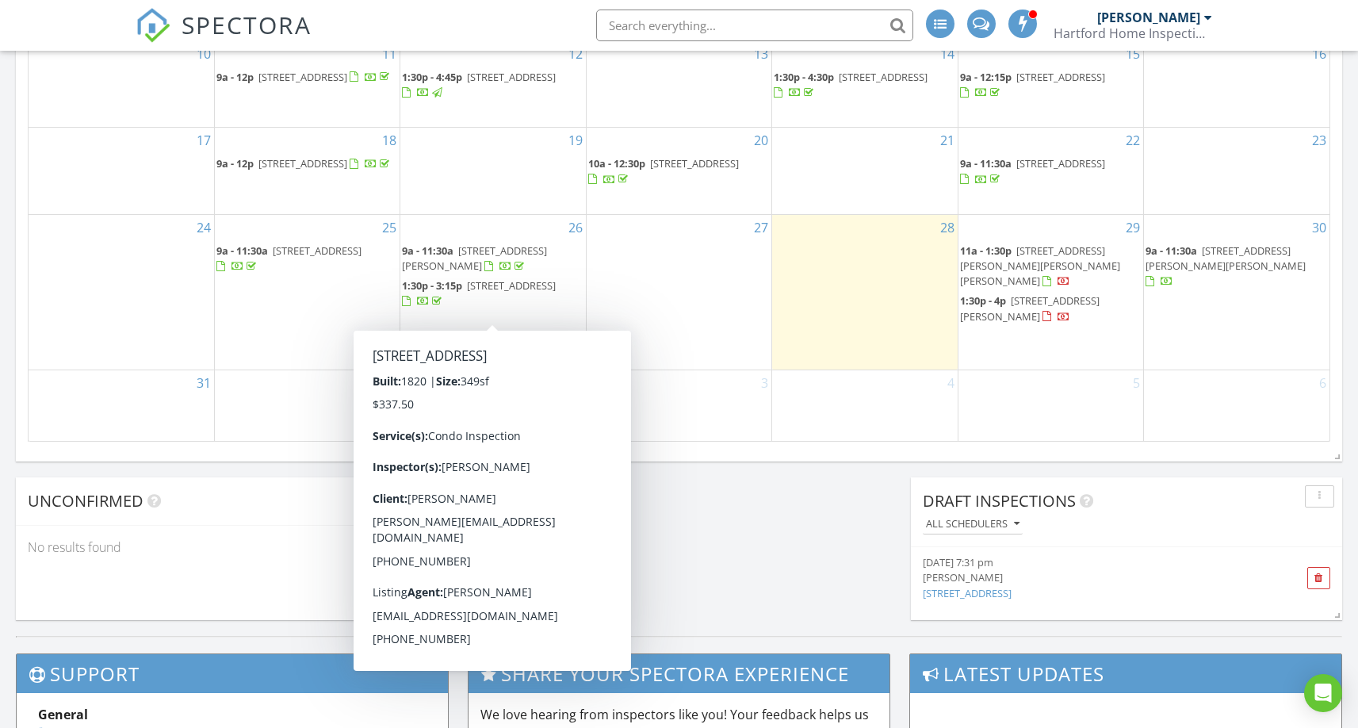
click at [486, 293] on span "24 Bee St, Charleston 29403" at bounding box center [511, 285] width 89 height 14
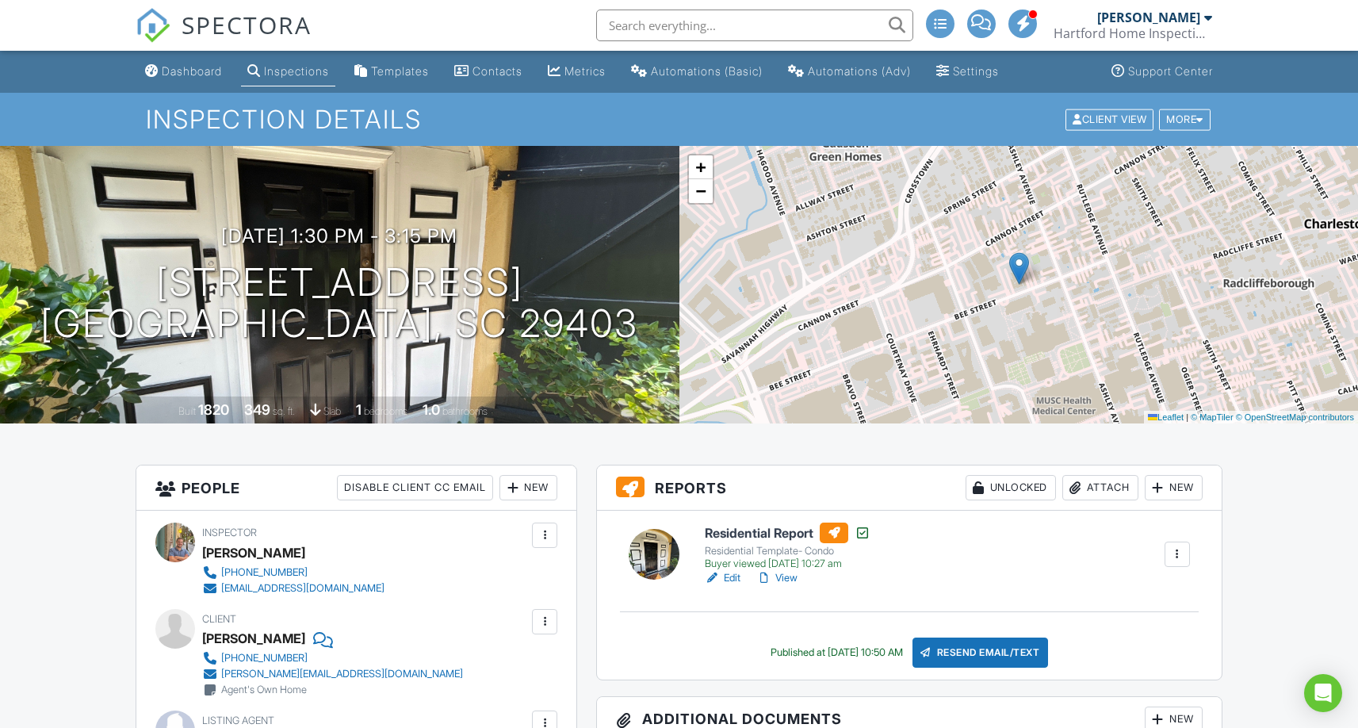
click at [788, 579] on link "View" at bounding box center [776, 578] width 41 height 16
